Goal: Transaction & Acquisition: Purchase product/service

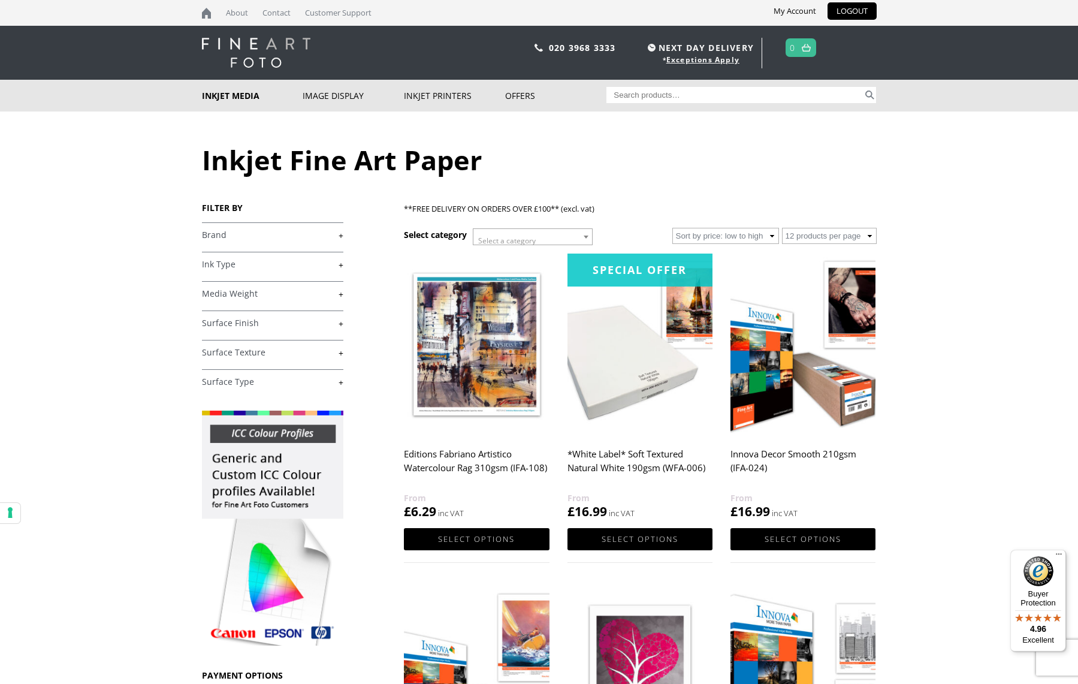
click at [317, 232] on link "+" at bounding box center [272, 234] width 141 height 11
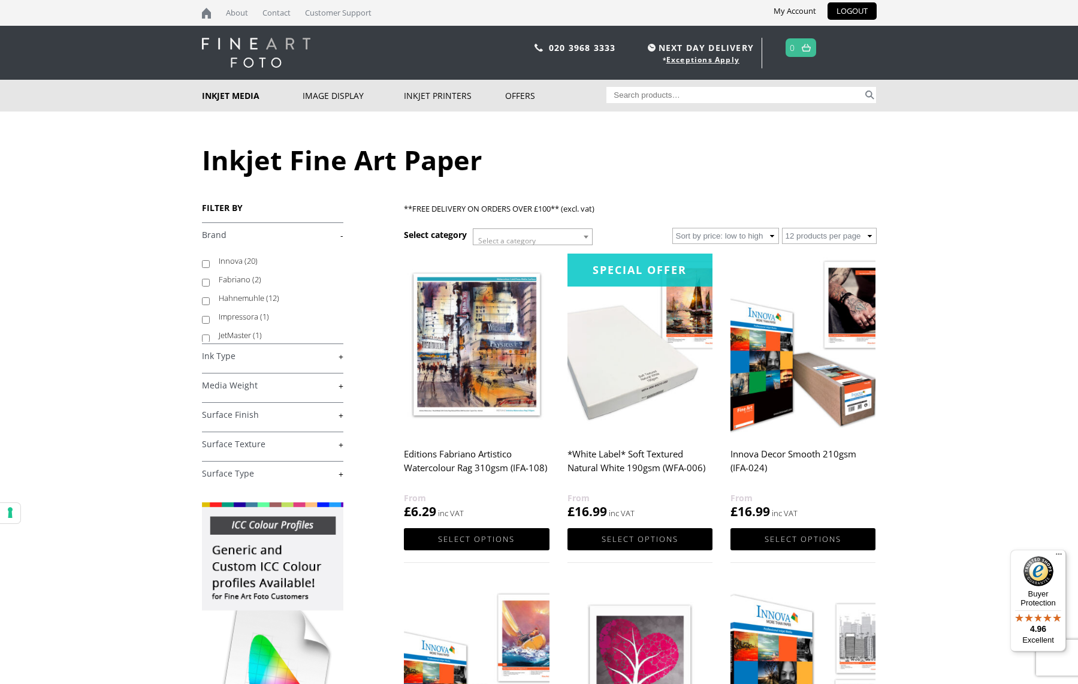
click at [204, 264] on input "Innova (20)" at bounding box center [206, 264] width 8 height 8
checkbox input "true"
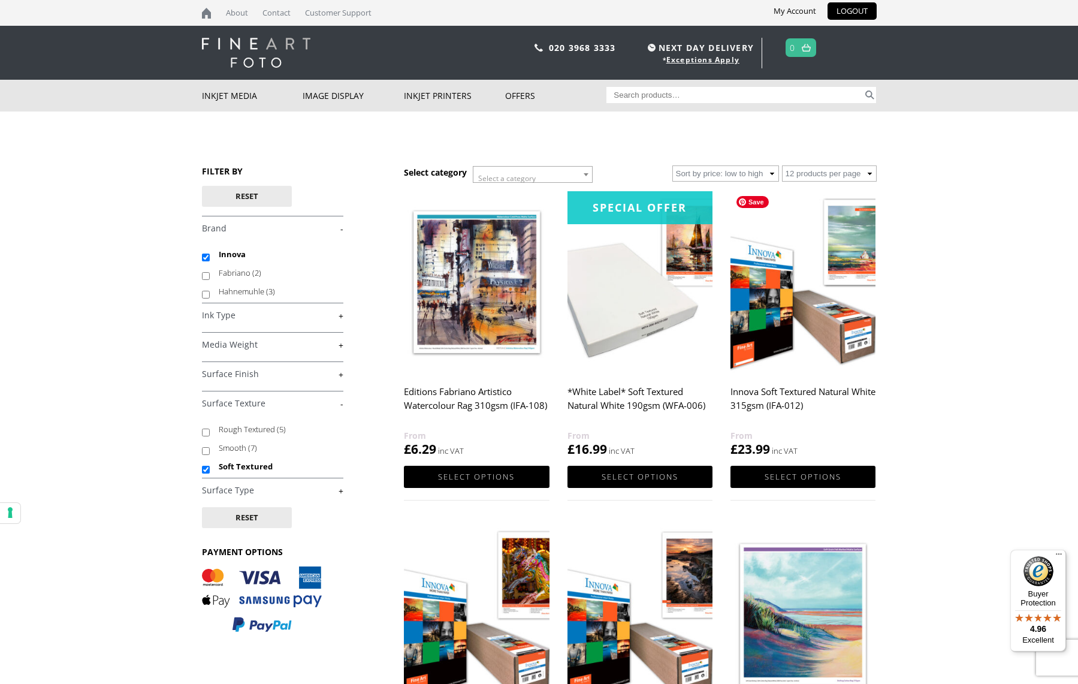
click at [766, 316] on img at bounding box center [802, 282] width 145 height 182
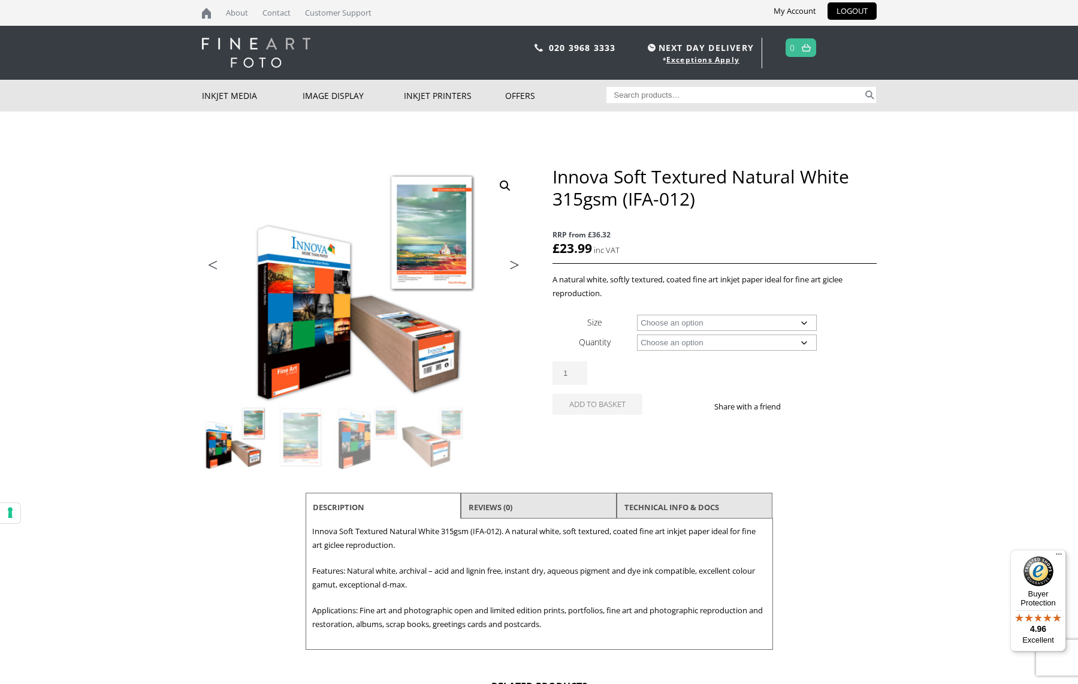
click at [804, 324] on select "Choose an option A4 Sheet A3 Sheet A3+ Sheet A2 Sheet 17" Wide Roll 24" Wide Ro…" at bounding box center [727, 323] width 180 height 16
select select "a4-sheet"
click at [791, 341] on select "Choose an option 25 Sheets" at bounding box center [727, 342] width 180 height 16
select select "25-sheets"
select select "a4-sheet"
